Goal: Find specific page/section: Find specific page/section

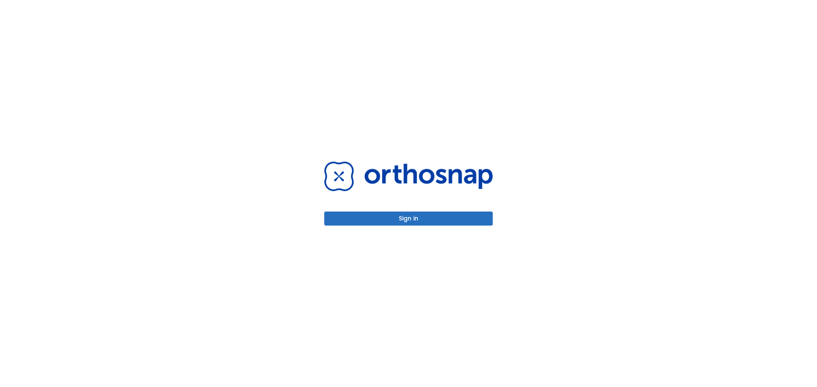
click at [424, 218] on button "Sign in" at bounding box center [408, 219] width 168 height 14
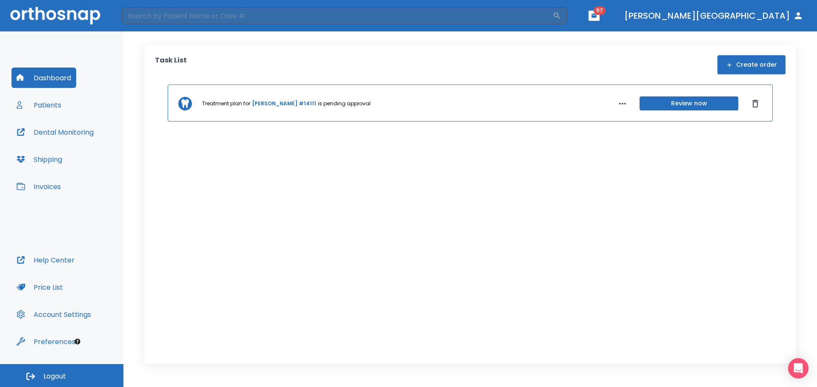
click at [70, 129] on button "Dental Monitoring" at bounding box center [54, 132] width 87 height 20
click at [57, 106] on button "Patients" at bounding box center [38, 105] width 55 height 20
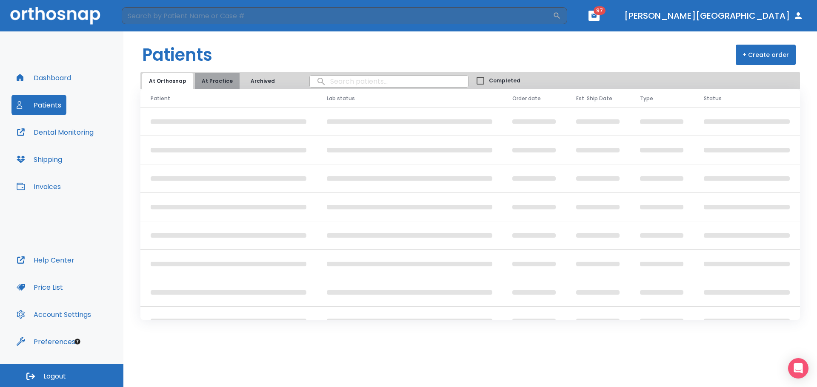
click at [216, 78] on button "At Practice" at bounding box center [217, 81] width 45 height 16
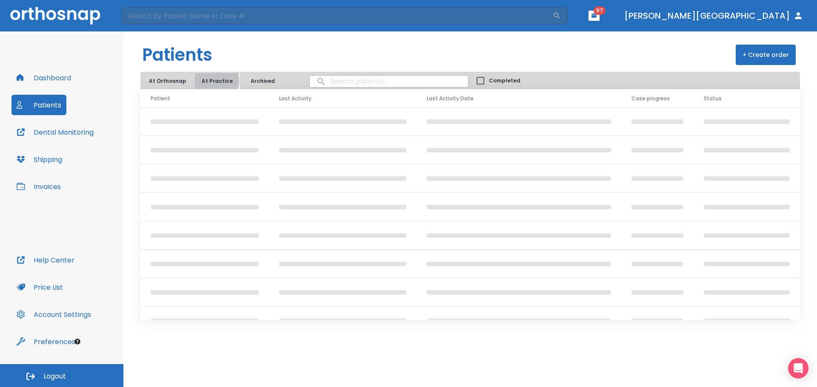
click at [206, 81] on button "At Practice" at bounding box center [217, 81] width 45 height 16
click at [256, 82] on button "Archived" at bounding box center [262, 81] width 43 height 16
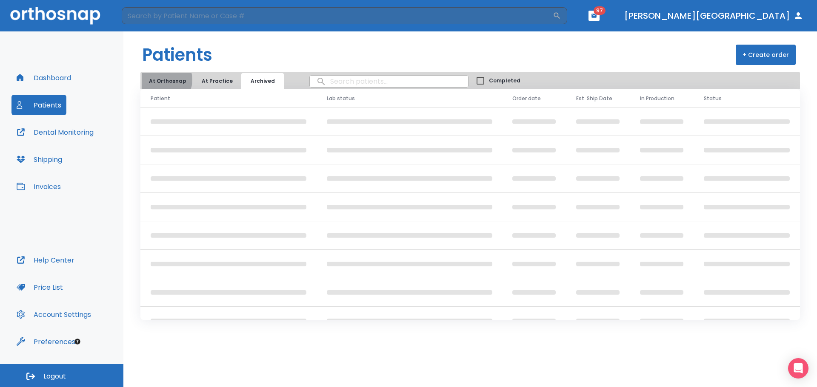
click at [163, 80] on button "At Orthosnap" at bounding box center [167, 81] width 51 height 16
click at [71, 131] on button "Dental Monitoring" at bounding box center [54, 132] width 87 height 20
click at [171, 80] on button "At Orthosnap" at bounding box center [167, 81] width 51 height 16
click at [342, 83] on input "search" at bounding box center [389, 81] width 158 height 17
click at [203, 83] on button "At Practice" at bounding box center [217, 81] width 45 height 16
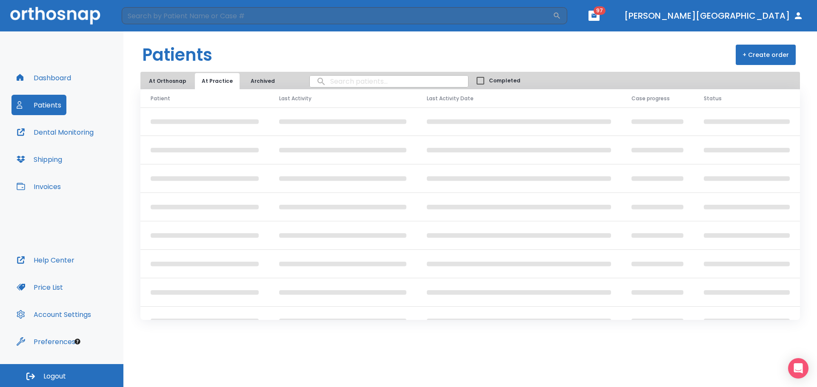
click at [350, 79] on input "search" at bounding box center [389, 81] width 158 height 17
